Goal: Navigation & Orientation: Find specific page/section

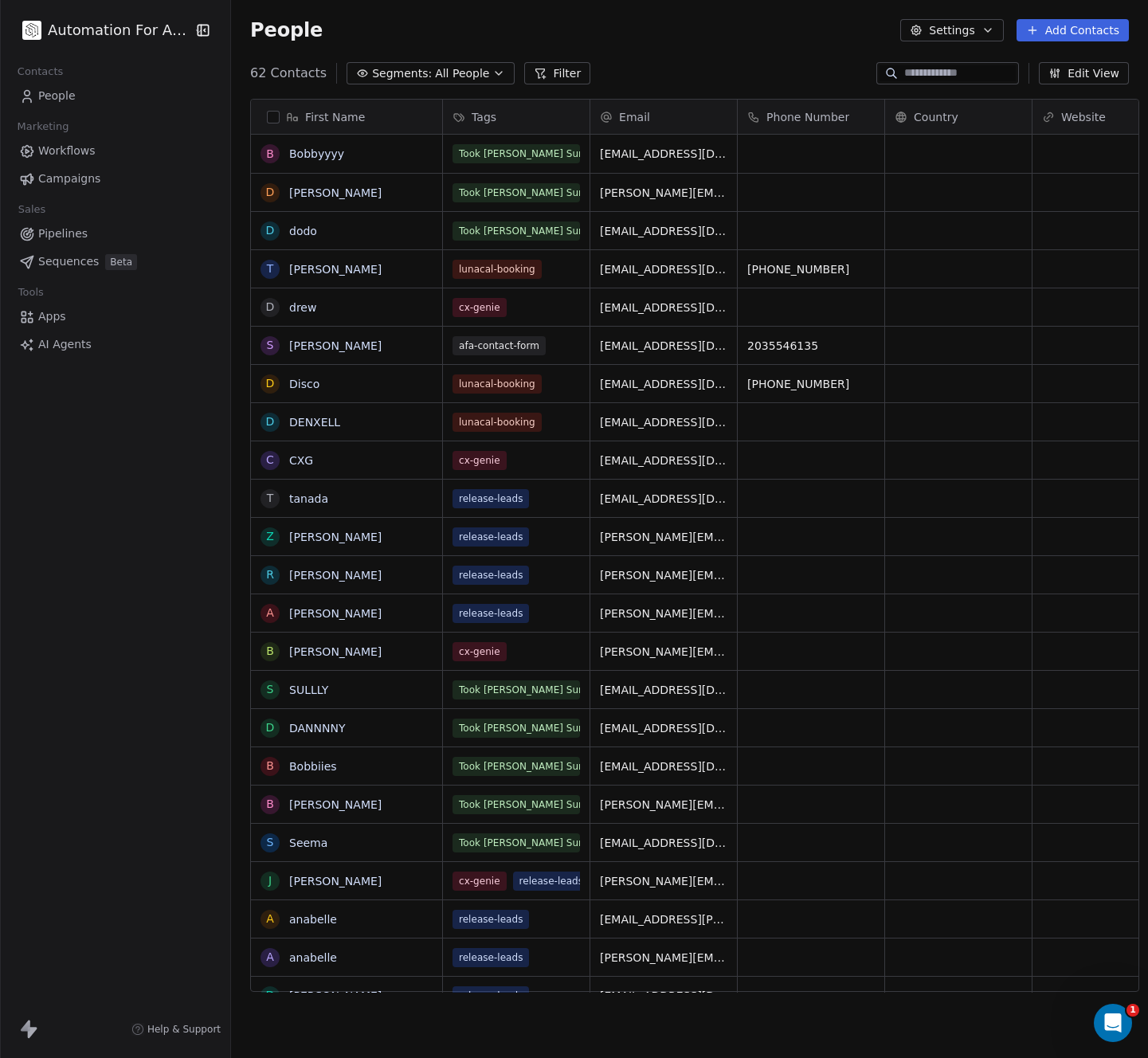
scroll to position [920, 916]
drag, startPoint x: 51, startPoint y: 307, endPoint x: 53, endPoint y: 334, distance: 27.1
click at [53, 334] on div "Tools Apps AI Agents" at bounding box center [114, 320] width 205 height 76
click at [55, 319] on span "Apps" at bounding box center [51, 316] width 28 height 17
